Goal: Task Accomplishment & Management: Manage account settings

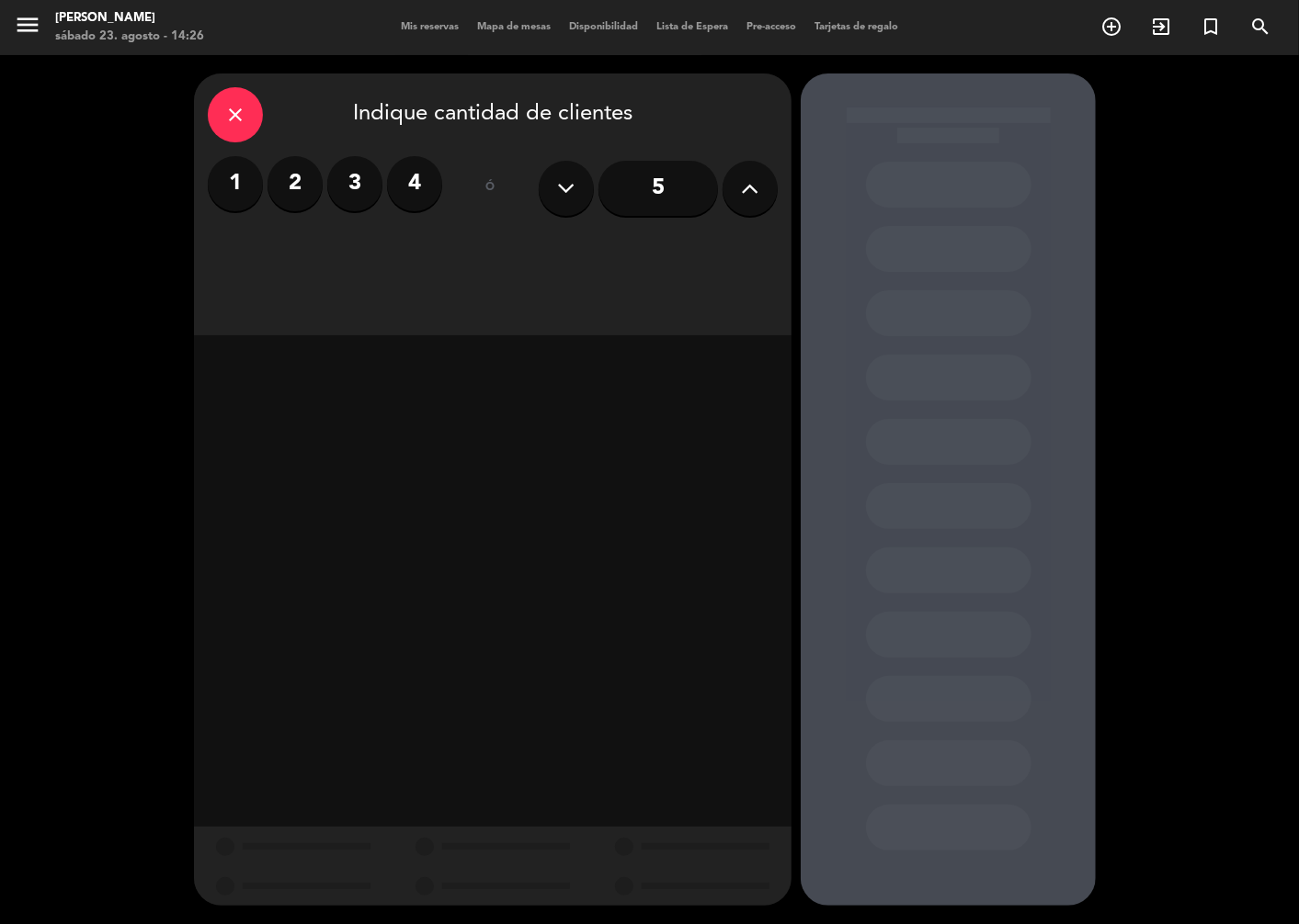
click at [236, 131] on div "close" at bounding box center [235, 115] width 55 height 55
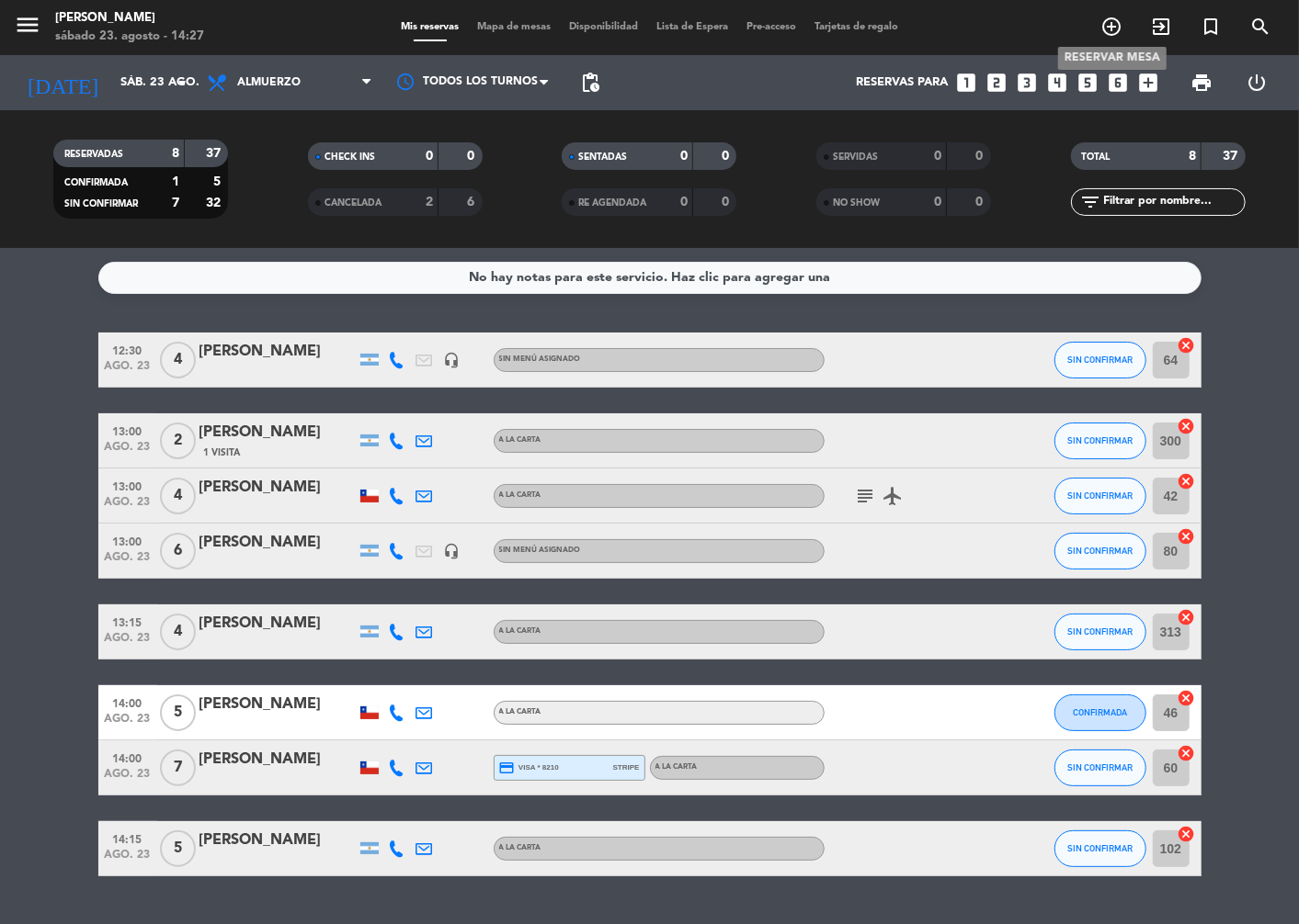
click at [1119, 23] on icon "add_circle_outline" at bounding box center [1111, 26] width 22 height 22
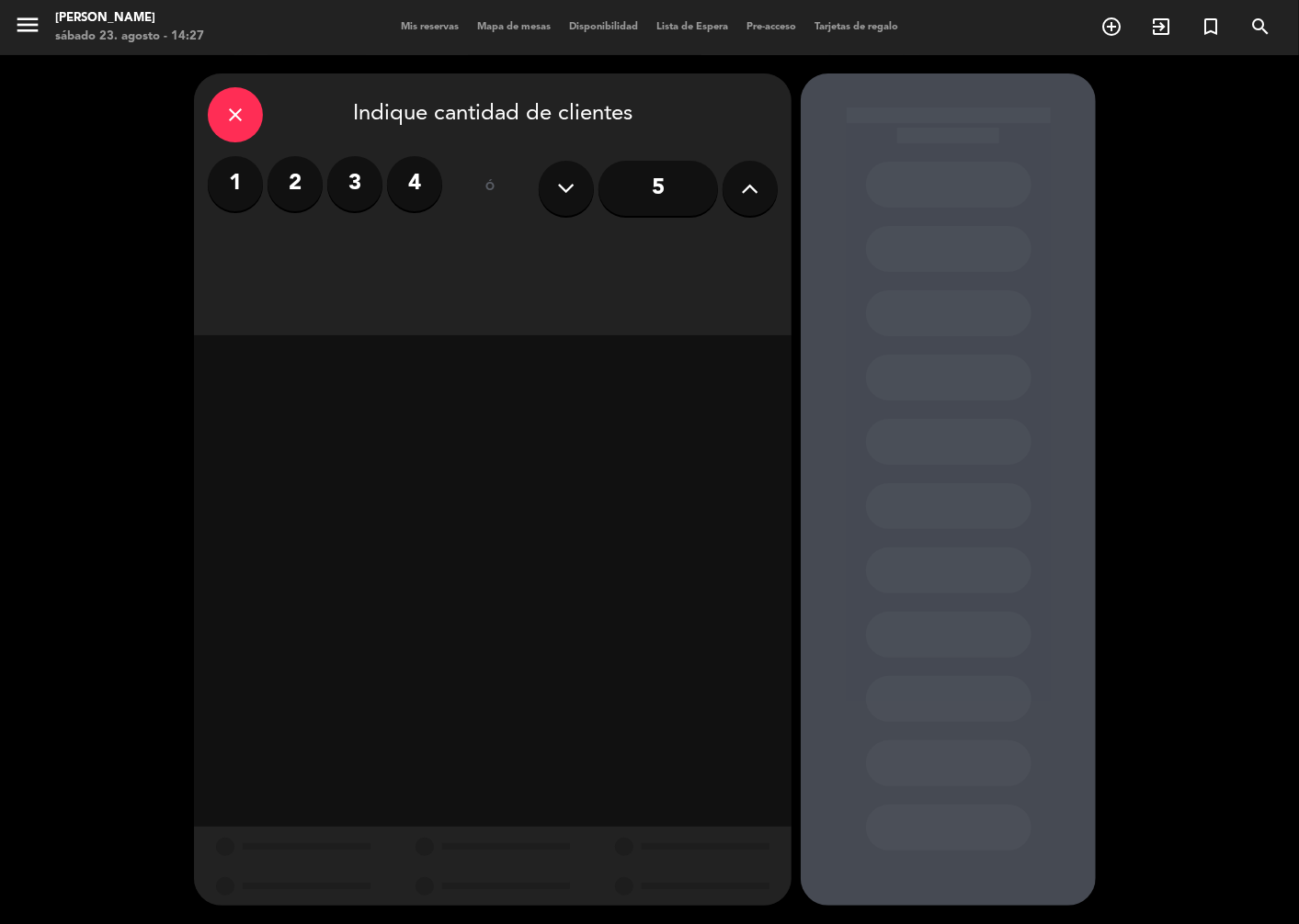
click at [360, 194] on label "3" at bounding box center [354, 183] width 55 height 55
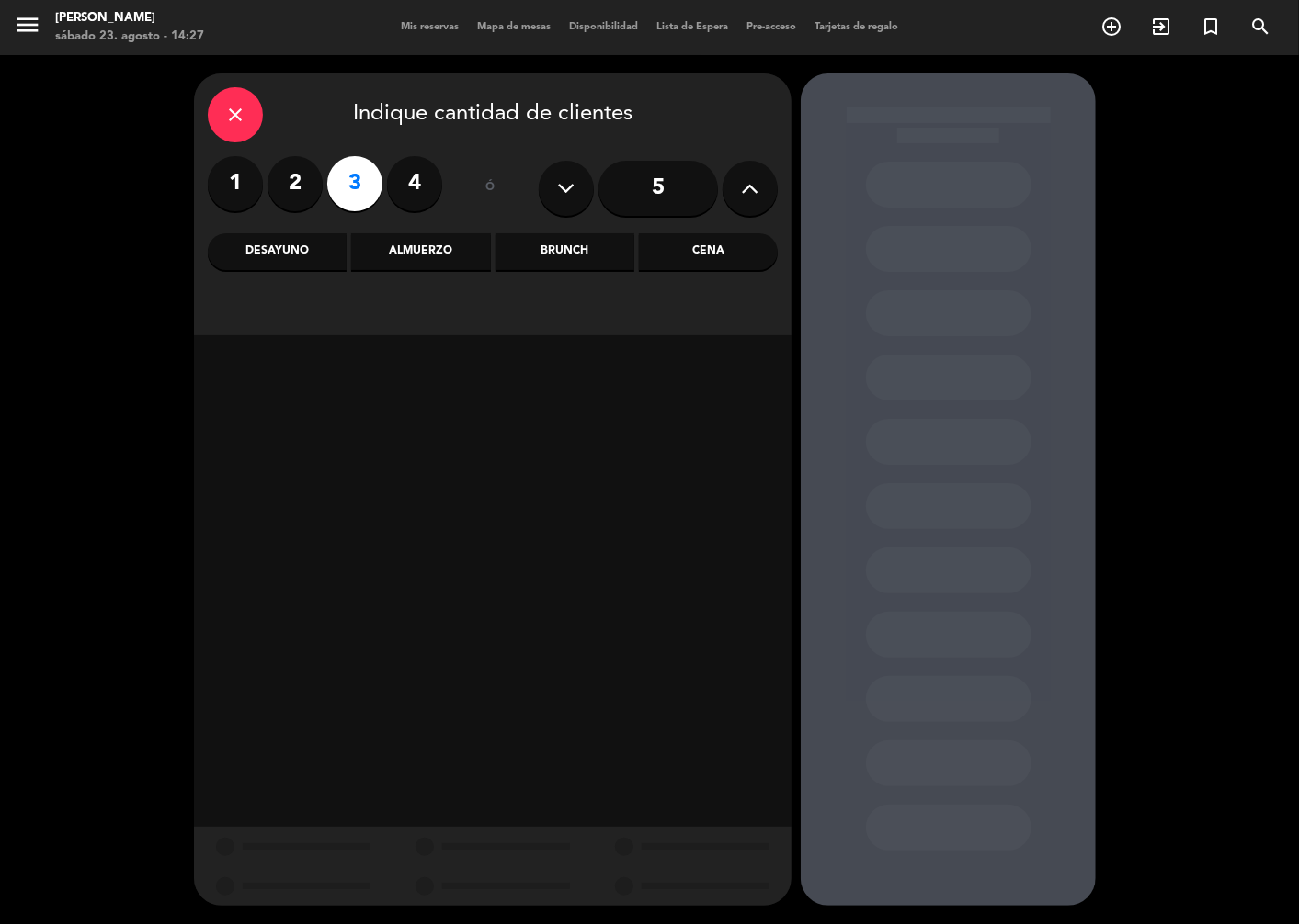
click at [708, 258] on div "Cena" at bounding box center [708, 251] width 139 height 37
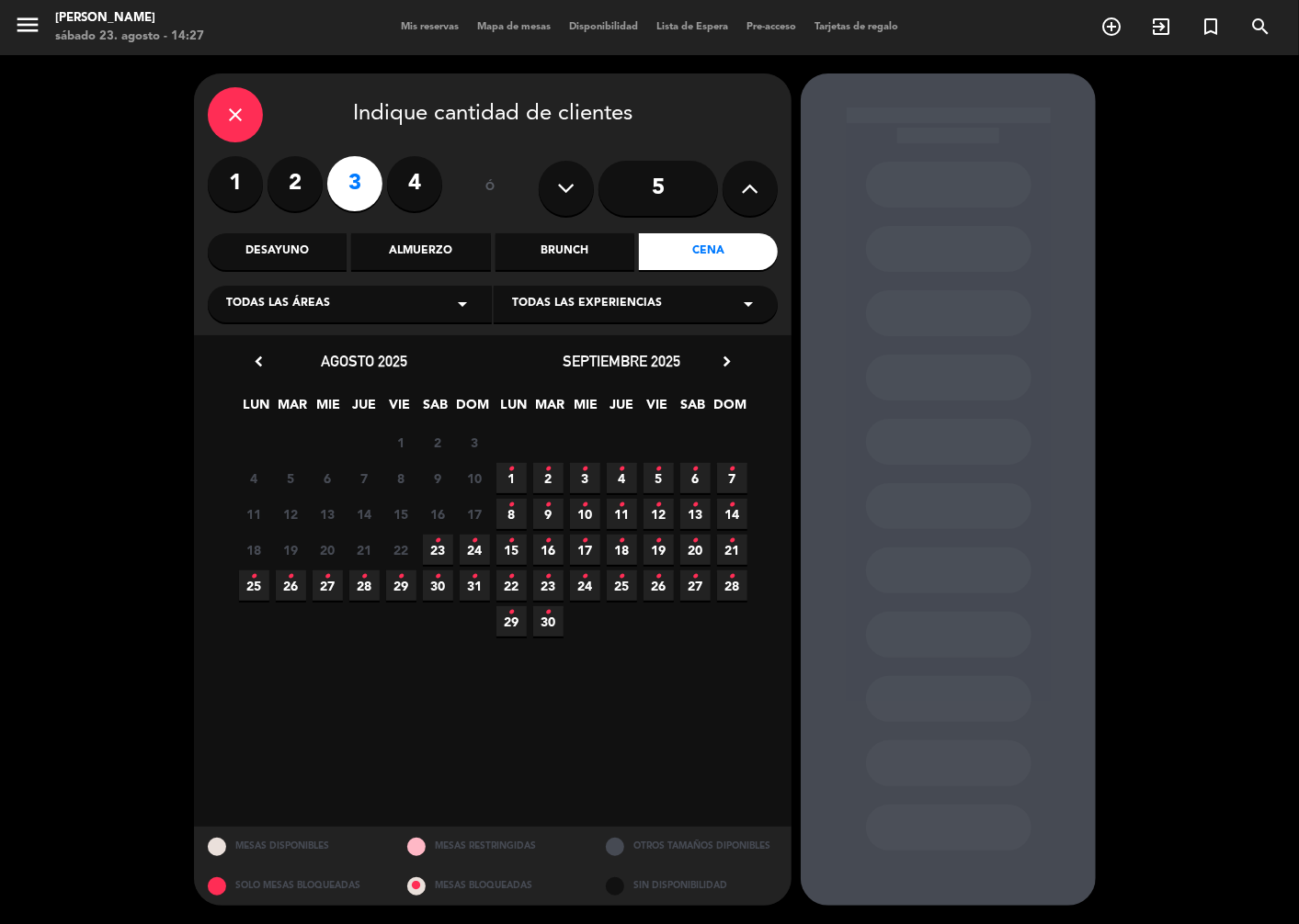
click at [439, 552] on span "23 •" at bounding box center [438, 551] width 31 height 31
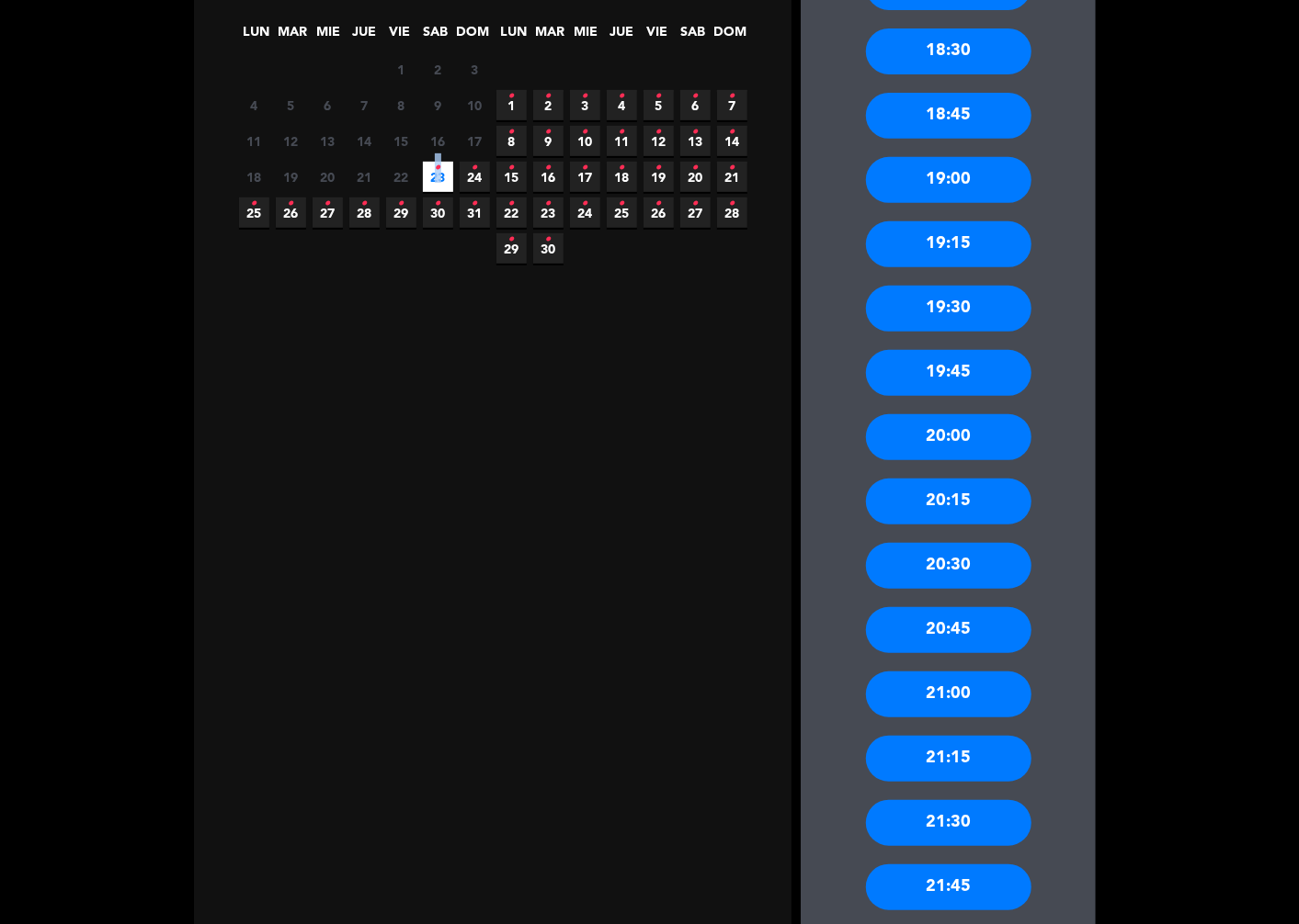
scroll to position [408, 0]
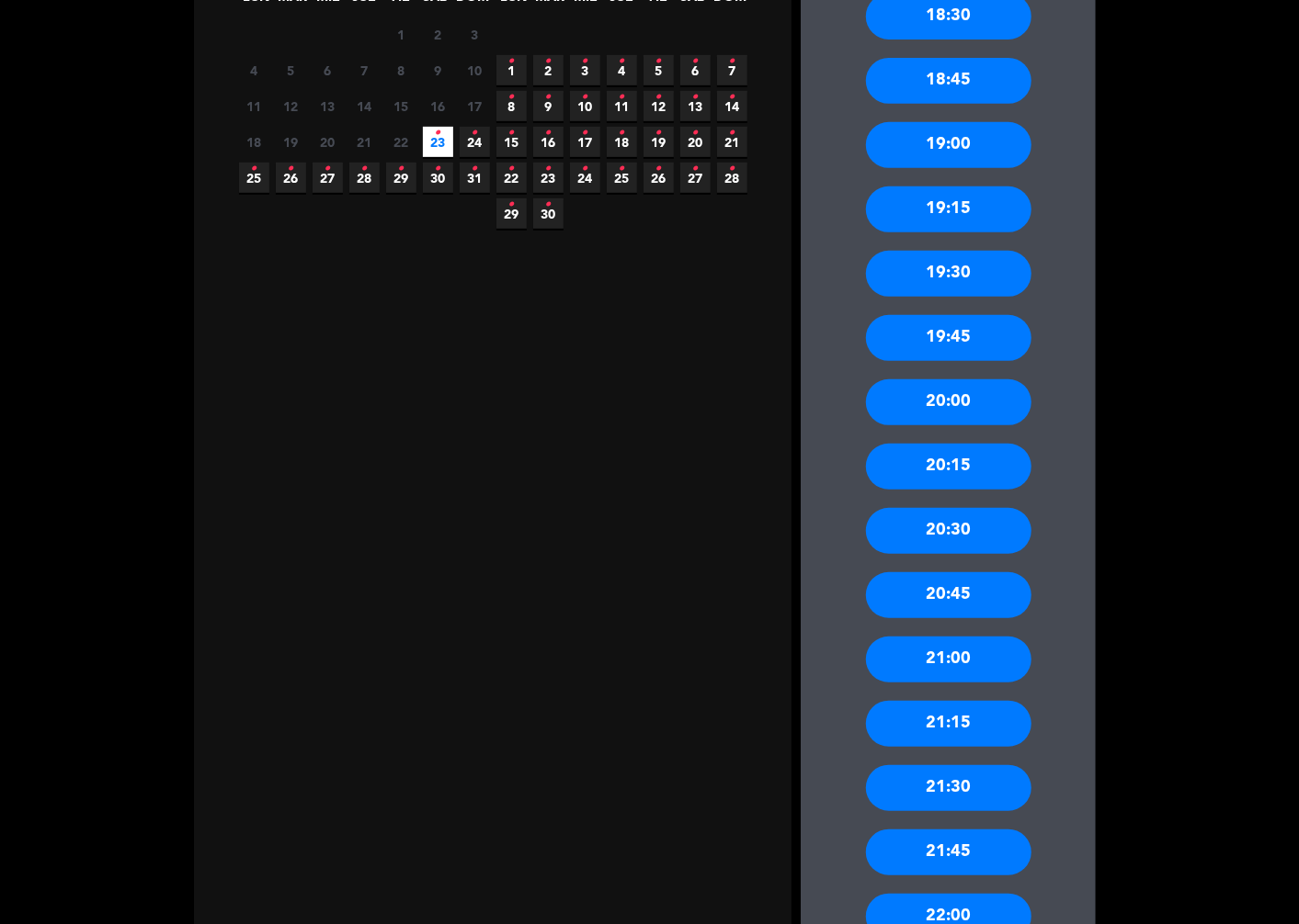
drag, startPoint x: 963, startPoint y: 790, endPoint x: 1052, endPoint y: 794, distance: 89.1
click at [962, 790] on div "21:30" at bounding box center [948, 788] width 166 height 46
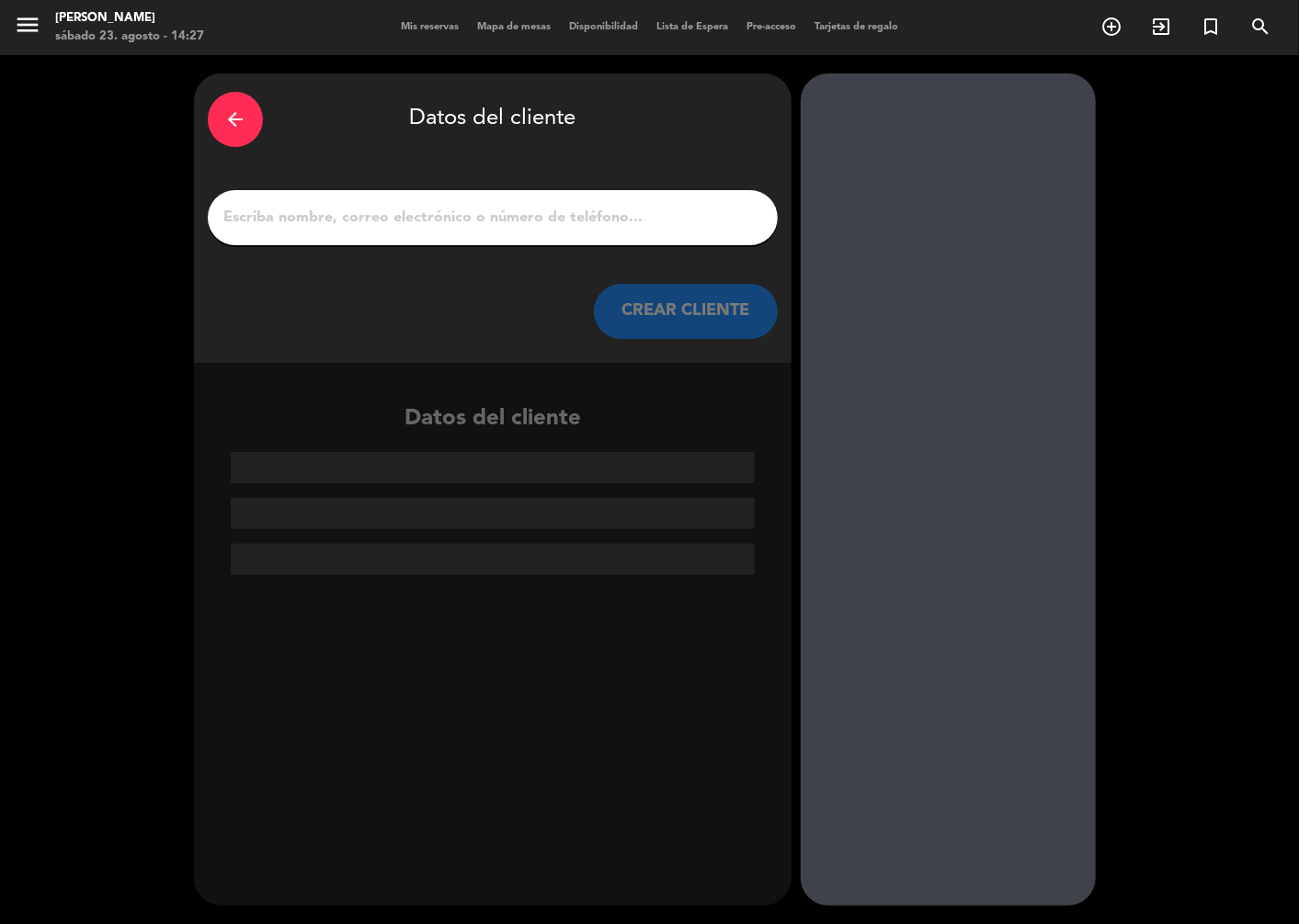
scroll to position [0, 0]
click at [400, 231] on div at bounding box center [493, 218] width 570 height 55
click at [393, 223] on input "1" at bounding box center [492, 218] width 542 height 26
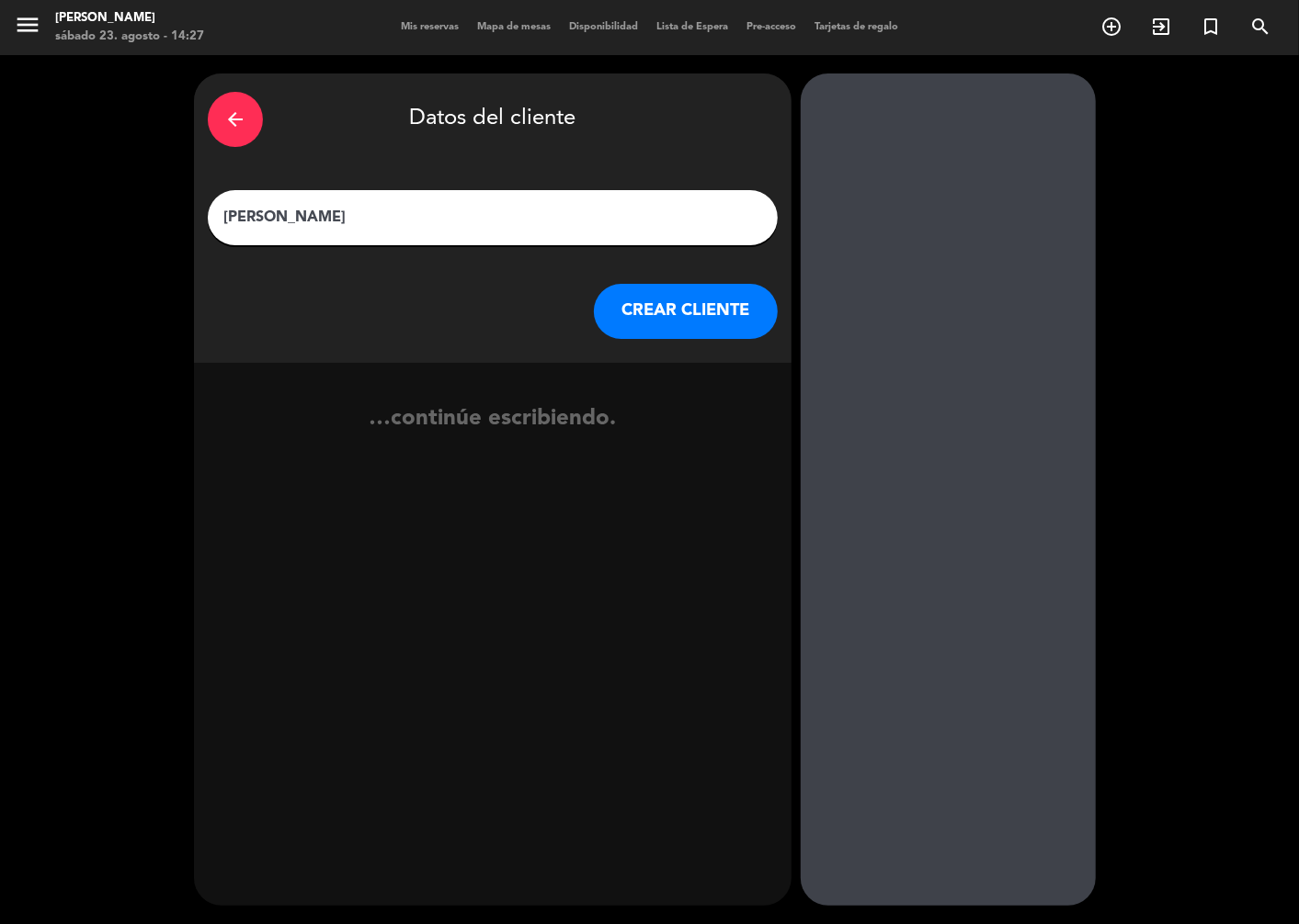
type input "[PERSON_NAME]"
click at [718, 314] on button "CREAR CLIENTE" at bounding box center [686, 311] width 184 height 55
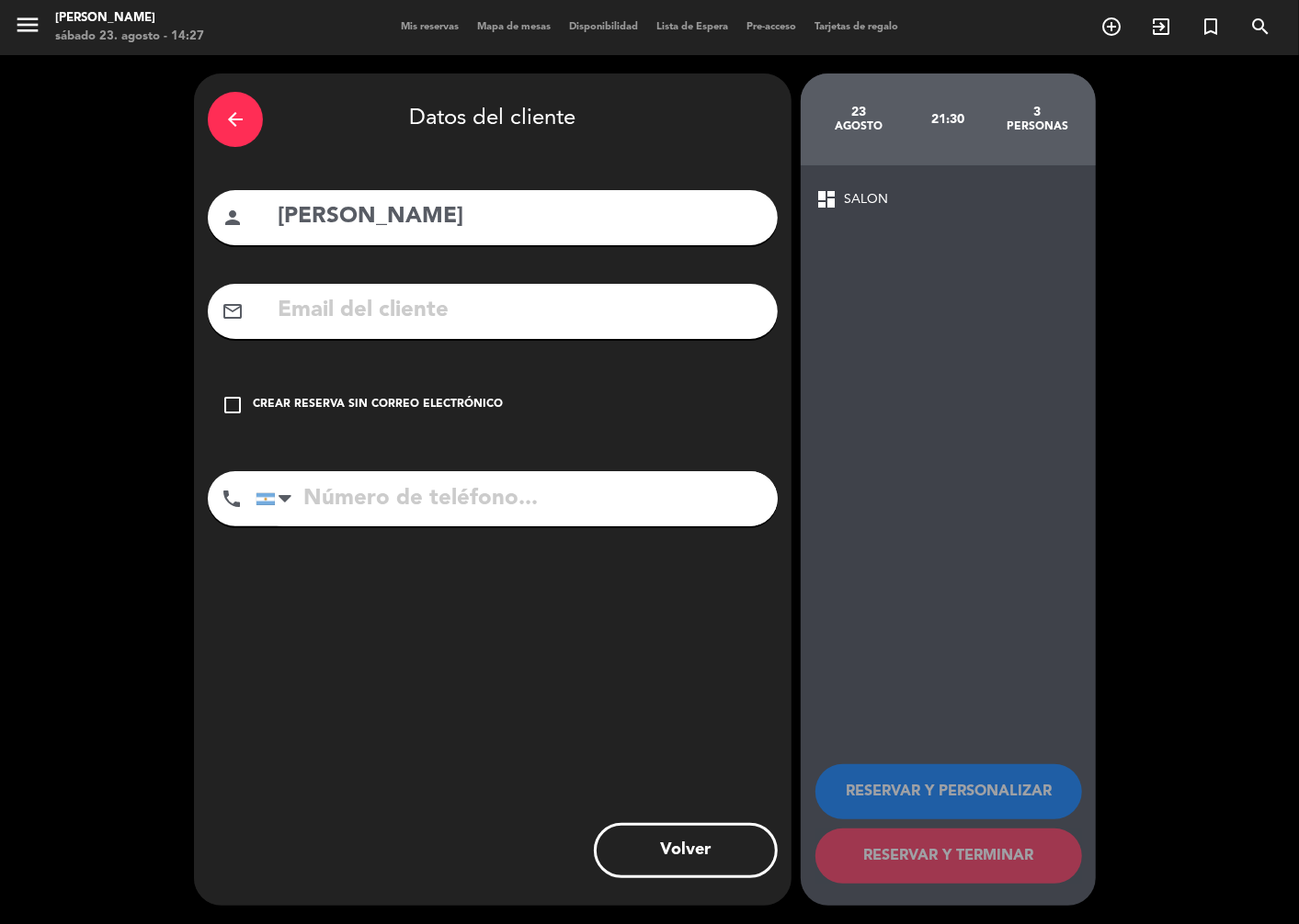
drag, startPoint x: 243, startPoint y: 401, endPoint x: 253, endPoint y: 405, distance: 10.8
click at [244, 401] on div "check_box_outline_blank Crear reserva sin correo electrónico" at bounding box center [493, 404] width 570 height 55
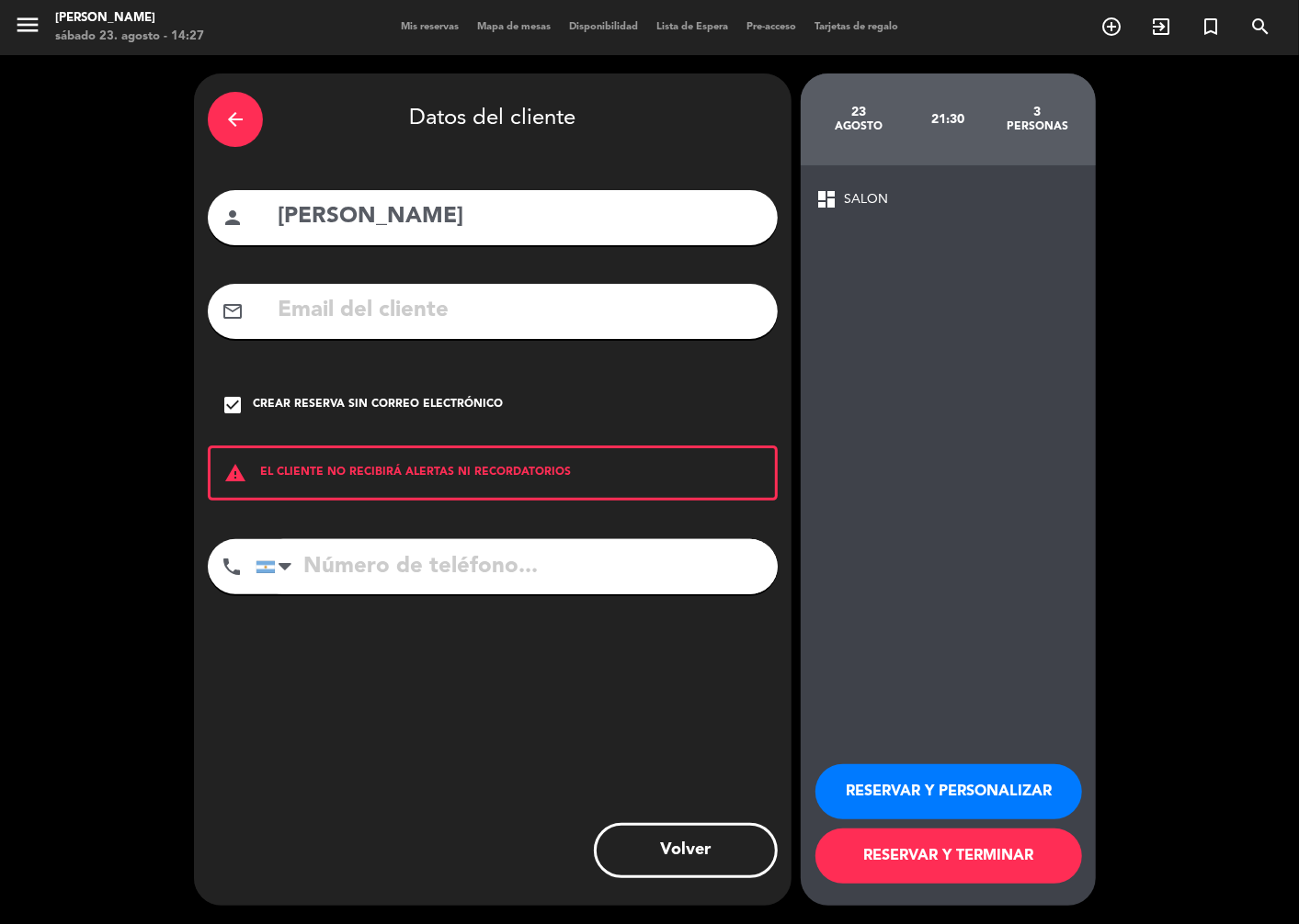
click at [411, 571] on input "tel" at bounding box center [516, 566] width 522 height 55
type input "1135731852"
drag, startPoint x: 1016, startPoint y: 786, endPoint x: 1298, endPoint y: 801, distance: 282.4
click at [1017, 785] on button "RESERVAR Y PERSONALIZAR" at bounding box center [948, 791] width 267 height 55
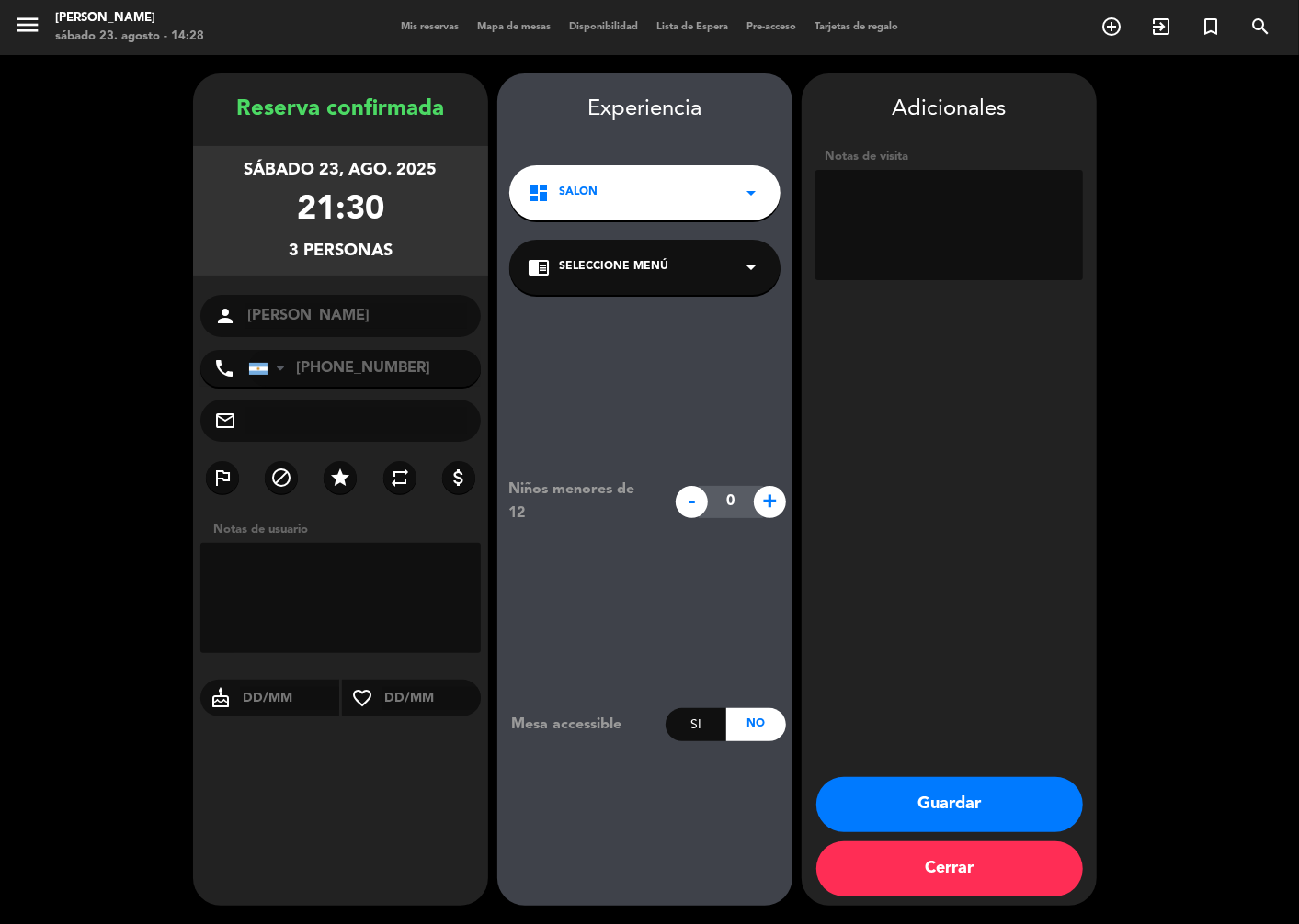
click at [672, 269] on div "chrome_reader_mode Seleccione Menú arrow_drop_down" at bounding box center [645, 267] width 272 height 55
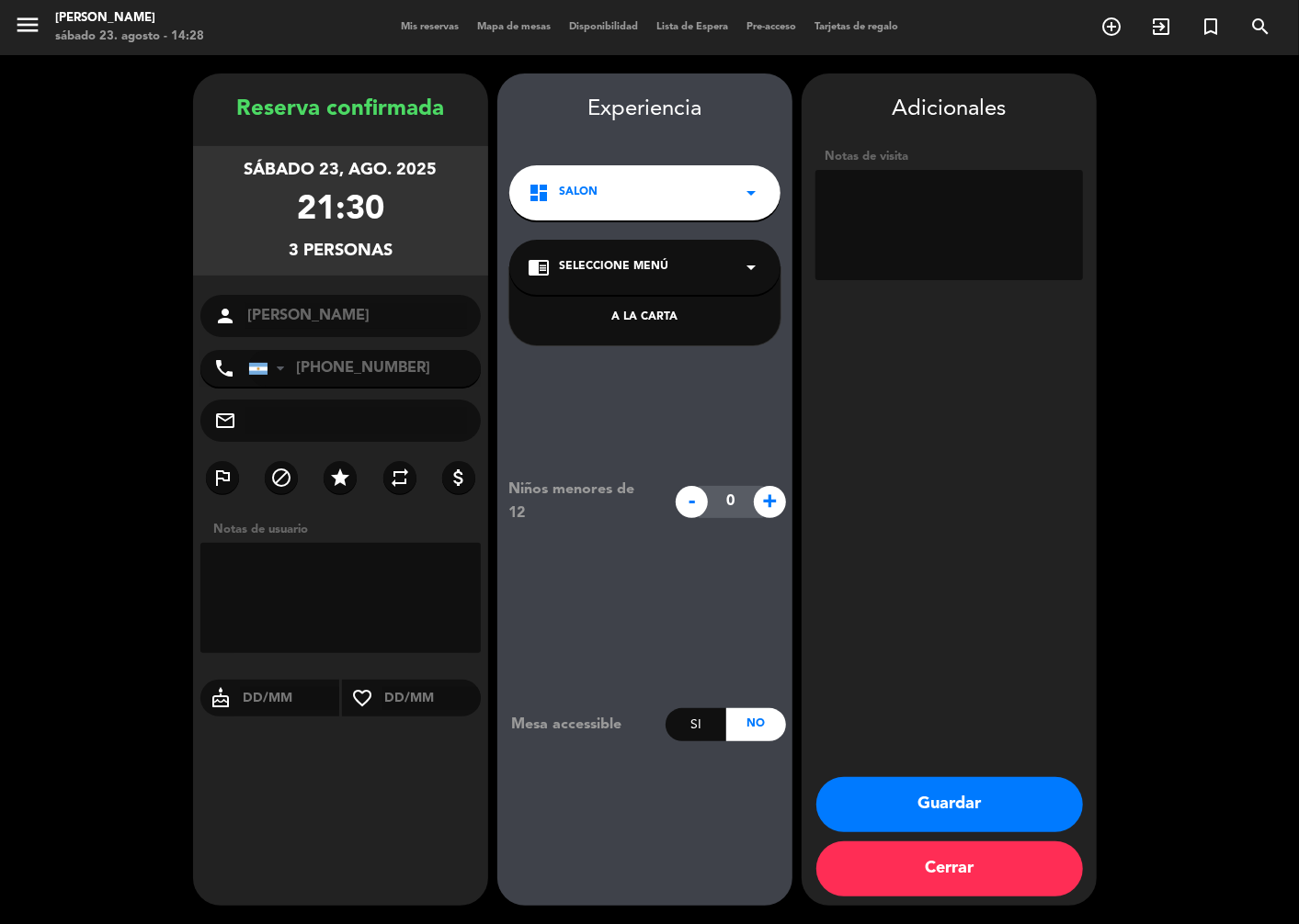
drag, startPoint x: 619, startPoint y: 315, endPoint x: 920, endPoint y: 419, distance: 318.5
click at [613, 316] on div "A LA CARTA" at bounding box center [644, 318] width 234 height 18
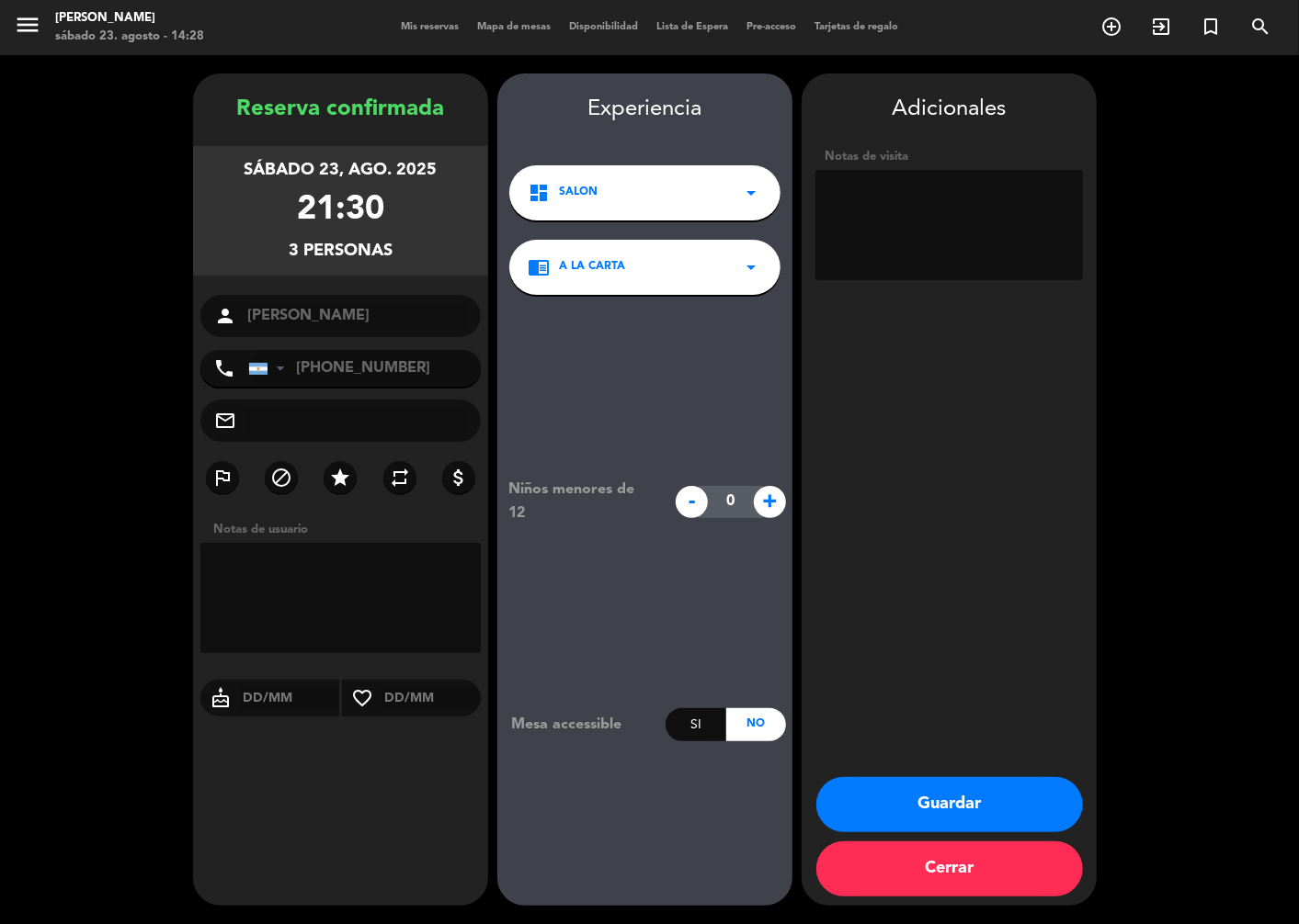
click at [945, 795] on button "Guardar" at bounding box center [949, 805] width 267 height 55
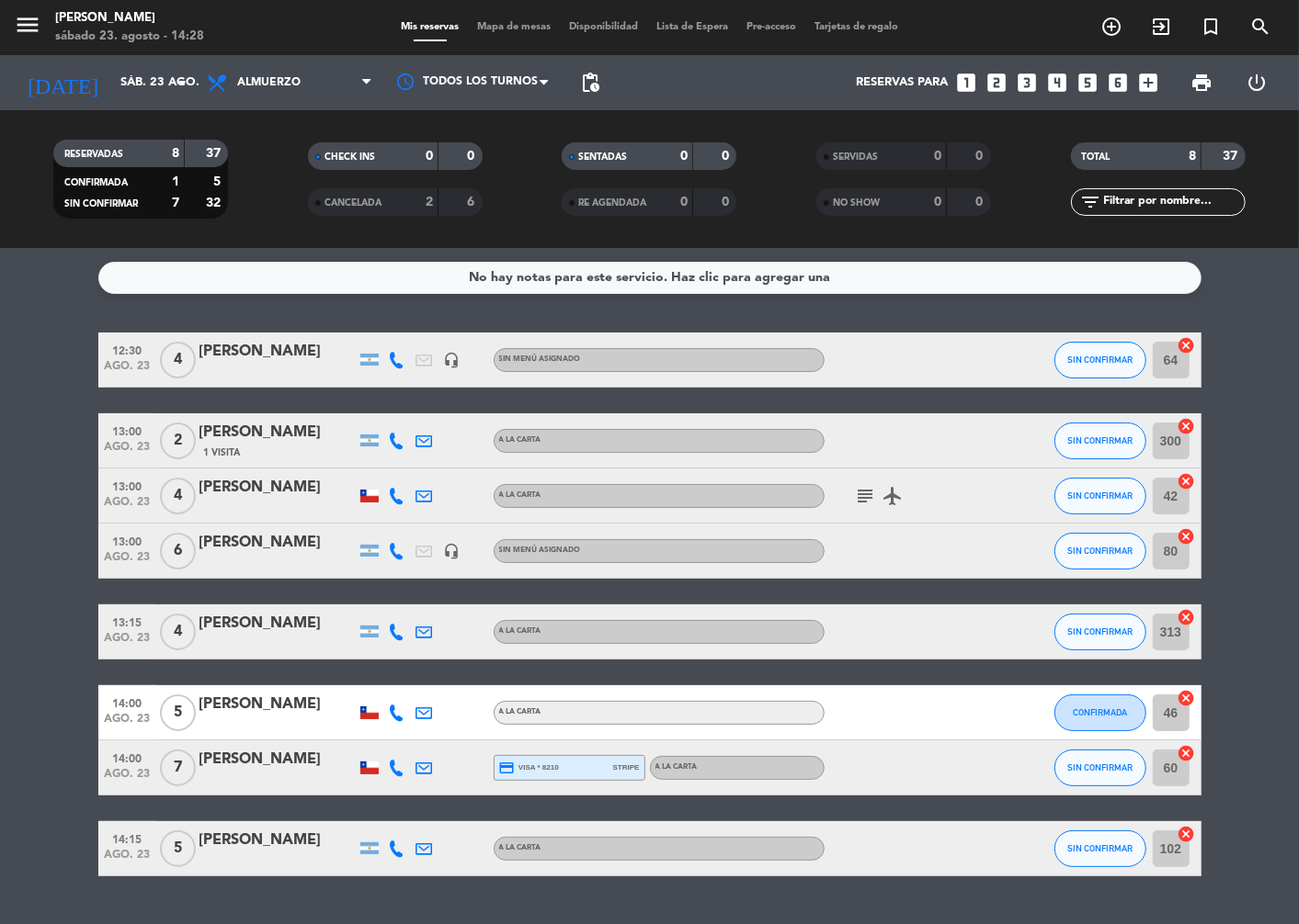
drag, startPoint x: 0, startPoint y: 546, endPoint x: 61, endPoint y: 540, distance: 61.3
click at [0, 544] on html "close × [PERSON_NAME] × chrome_reader_mode Listado de Reservas account_box Clie…" at bounding box center [649, 462] width 1299 height 924
click at [348, 77] on span "Almuerzo" at bounding box center [289, 83] width 184 height 40
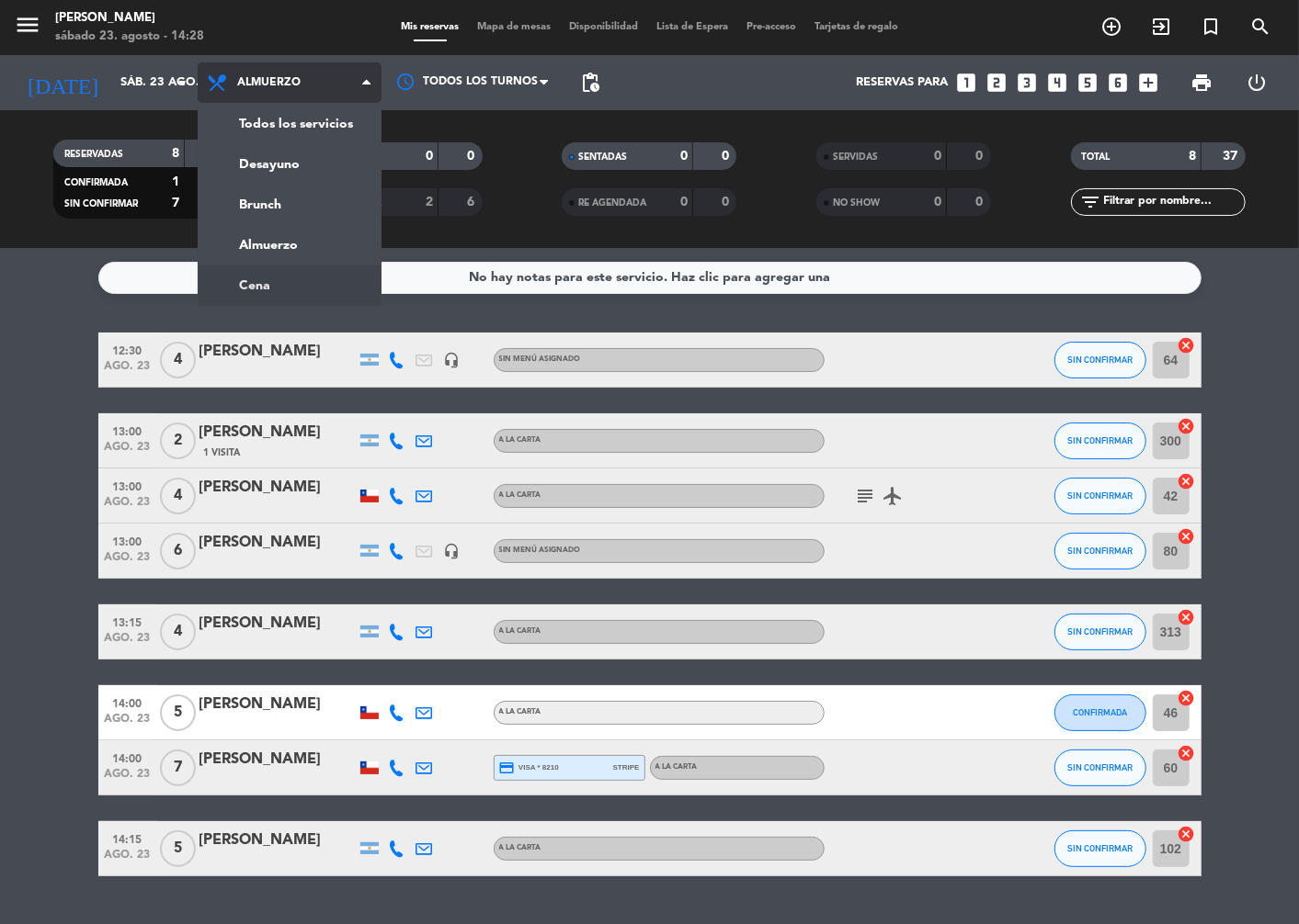
click at [273, 292] on ng-component "menu Napoles sábado 23. agosto - 14:28 Mis reservas Mapa de mesas Disponibilida…" at bounding box center [649, 462] width 1299 height 924
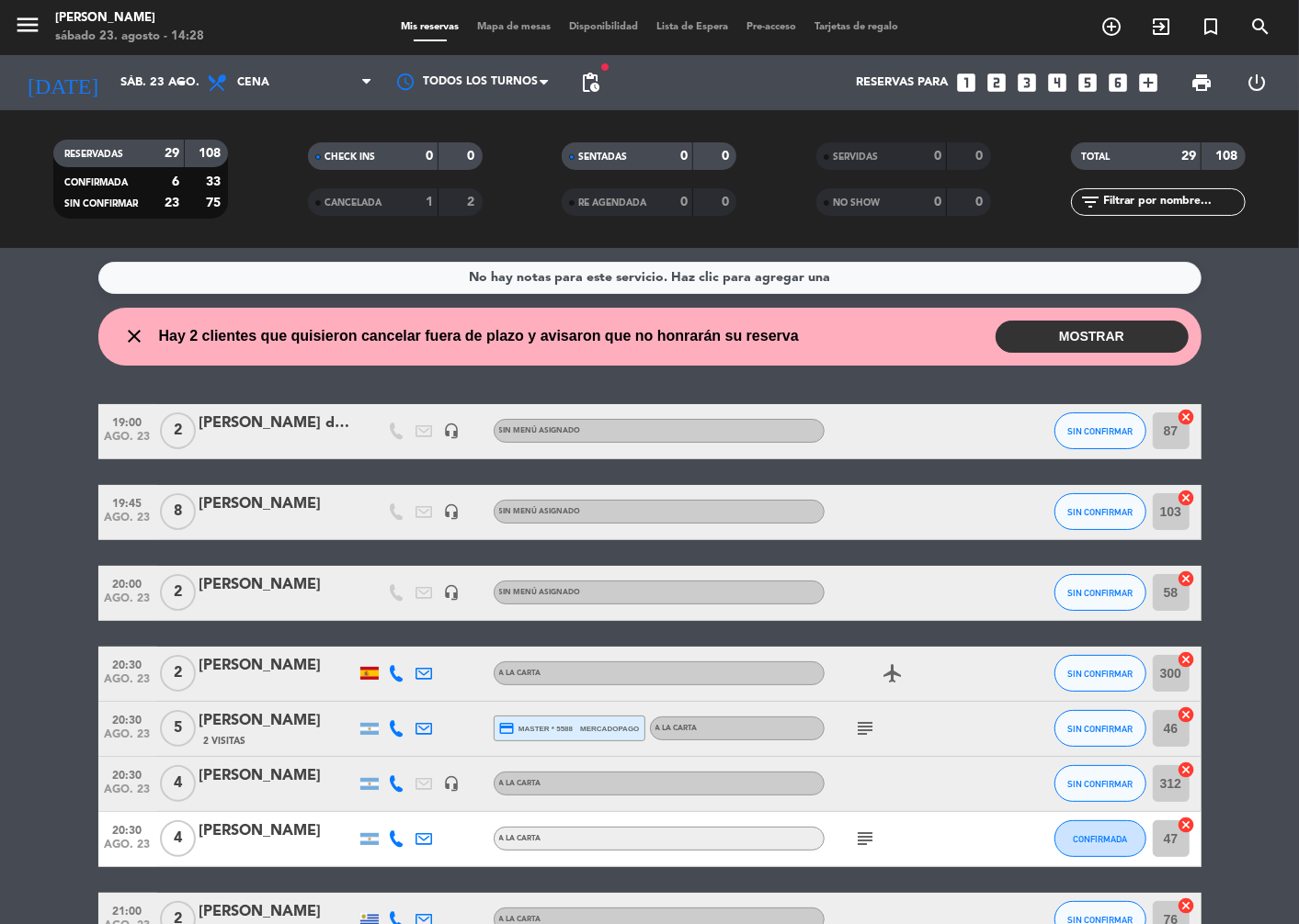
click at [1051, 342] on button "MOSTRAR" at bounding box center [1092, 336] width 193 height 32
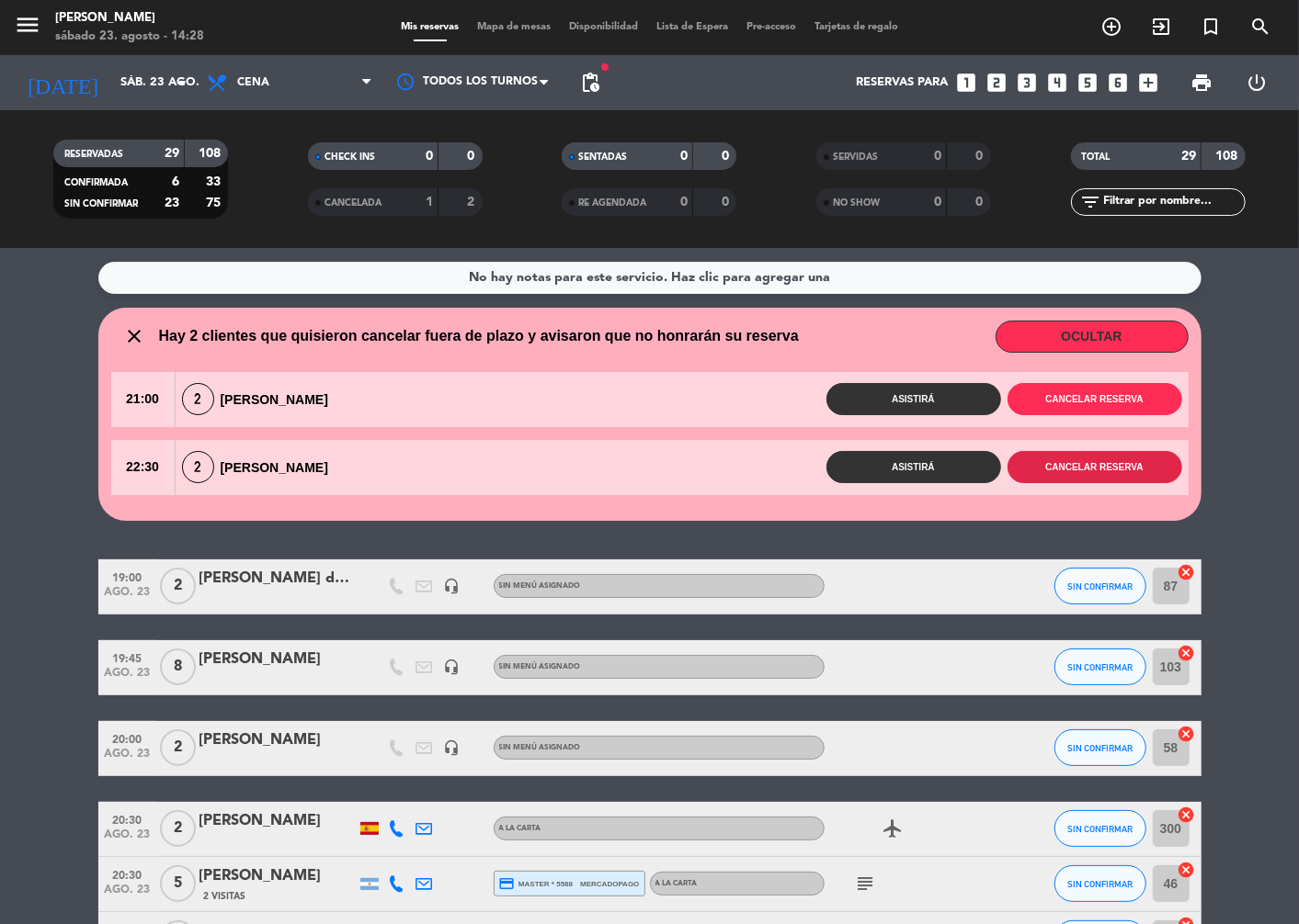
click at [1114, 466] on button "Cancelar reserva" at bounding box center [1094, 467] width 174 height 32
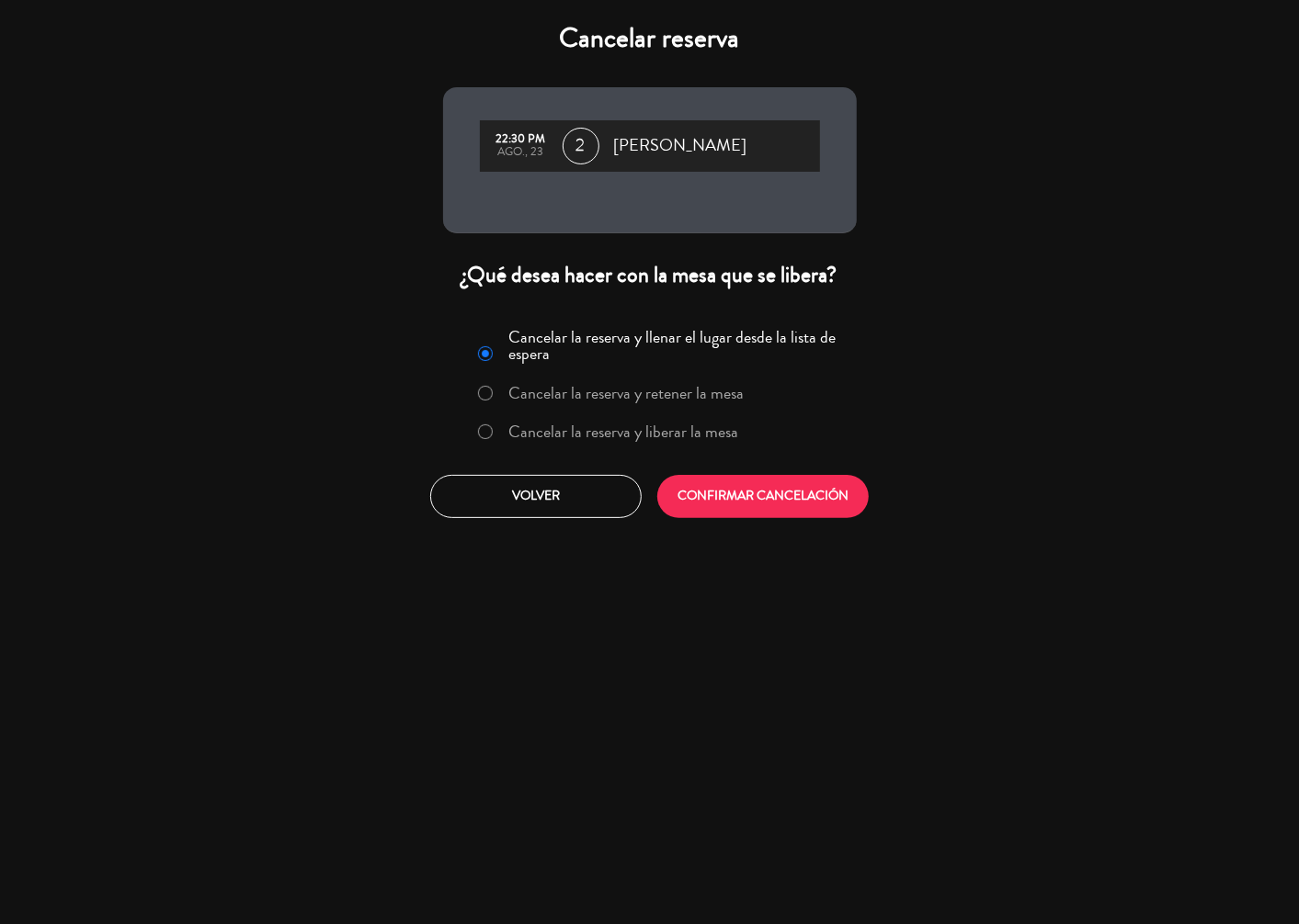
click at [567, 444] on label "Cancelar la reserva y liberar la mesa" at bounding box center [609, 432] width 279 height 33
click at [741, 510] on button "CONFIRMAR CANCELACIÓN" at bounding box center [764, 497] width 212 height 43
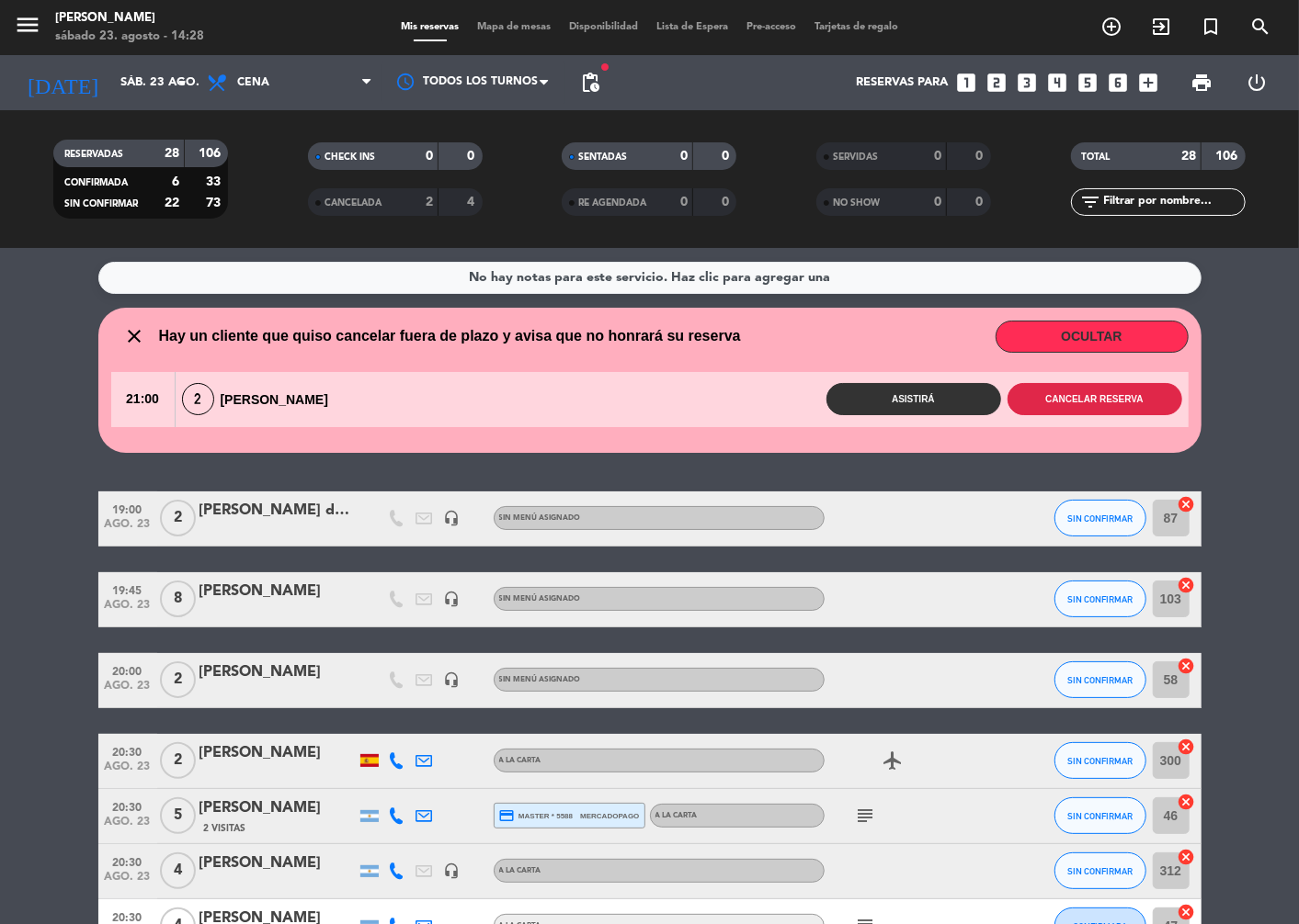
click at [1092, 400] on button "Cancelar reserva" at bounding box center [1094, 398] width 174 height 32
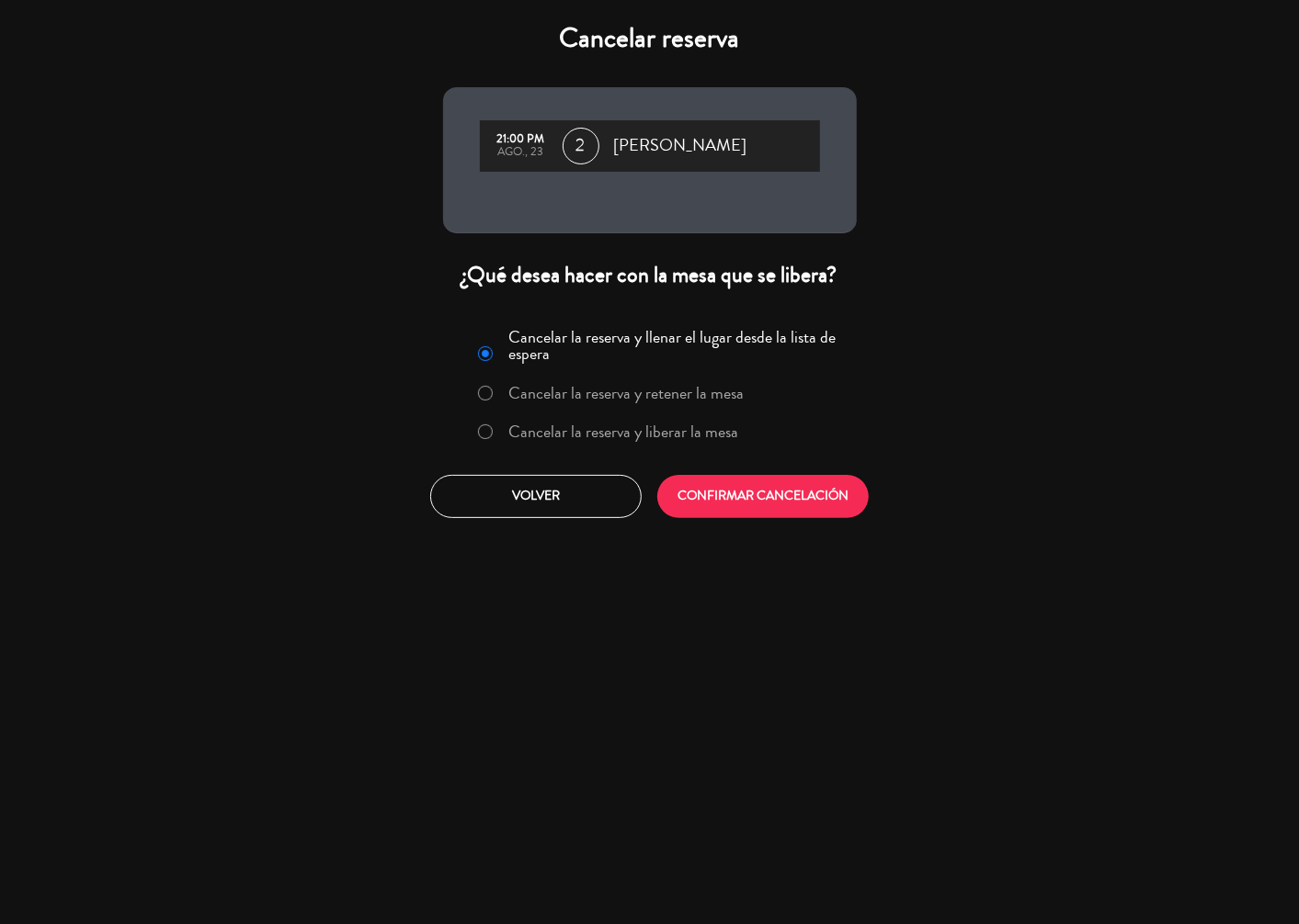
click at [597, 436] on label "Cancelar la reserva y liberar la mesa" at bounding box center [623, 431] width 230 height 16
drag, startPoint x: 720, startPoint y: 477, endPoint x: 961, endPoint y: 535, distance: 247.9
click at [723, 479] on button "CONFIRMAR CANCELACIÓN" at bounding box center [764, 497] width 212 height 43
